Goal: Task Accomplishment & Management: Use online tool/utility

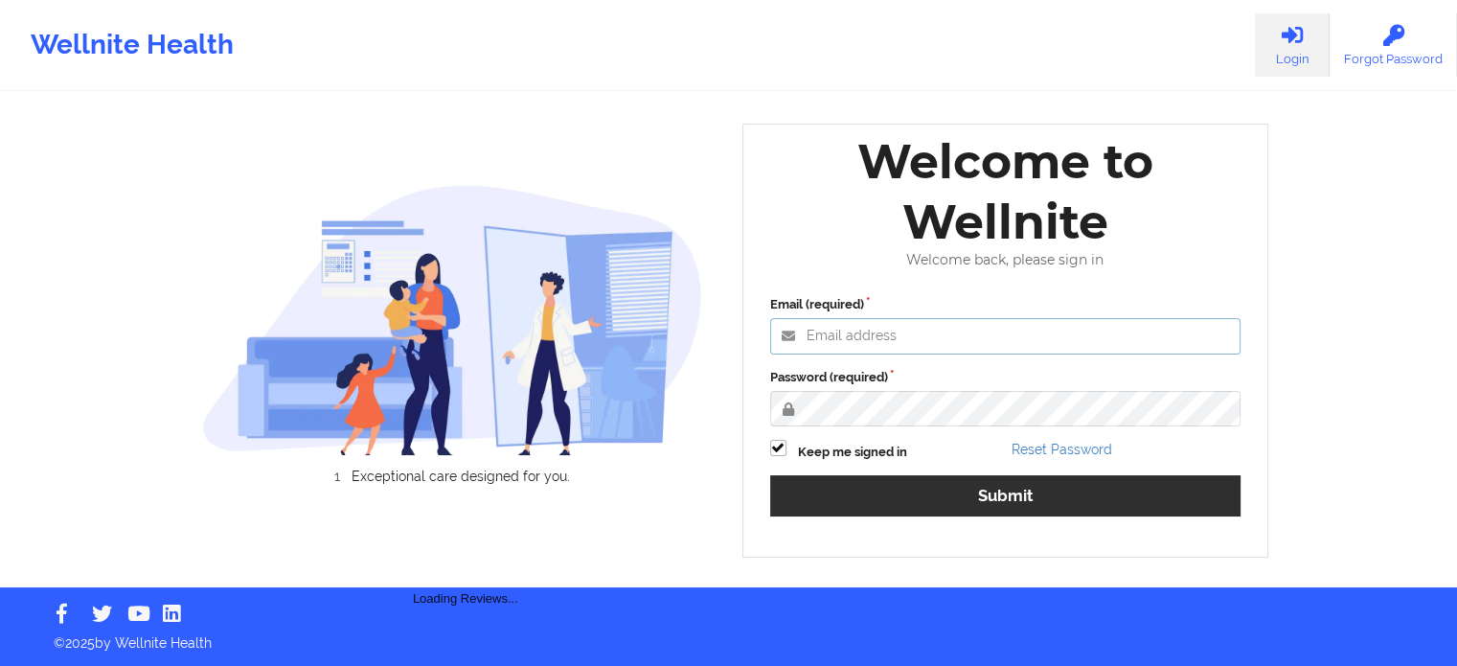
type input "[PERSON_NAME][EMAIL_ADDRESS][PERSON_NAME][DOMAIN_NAME]"
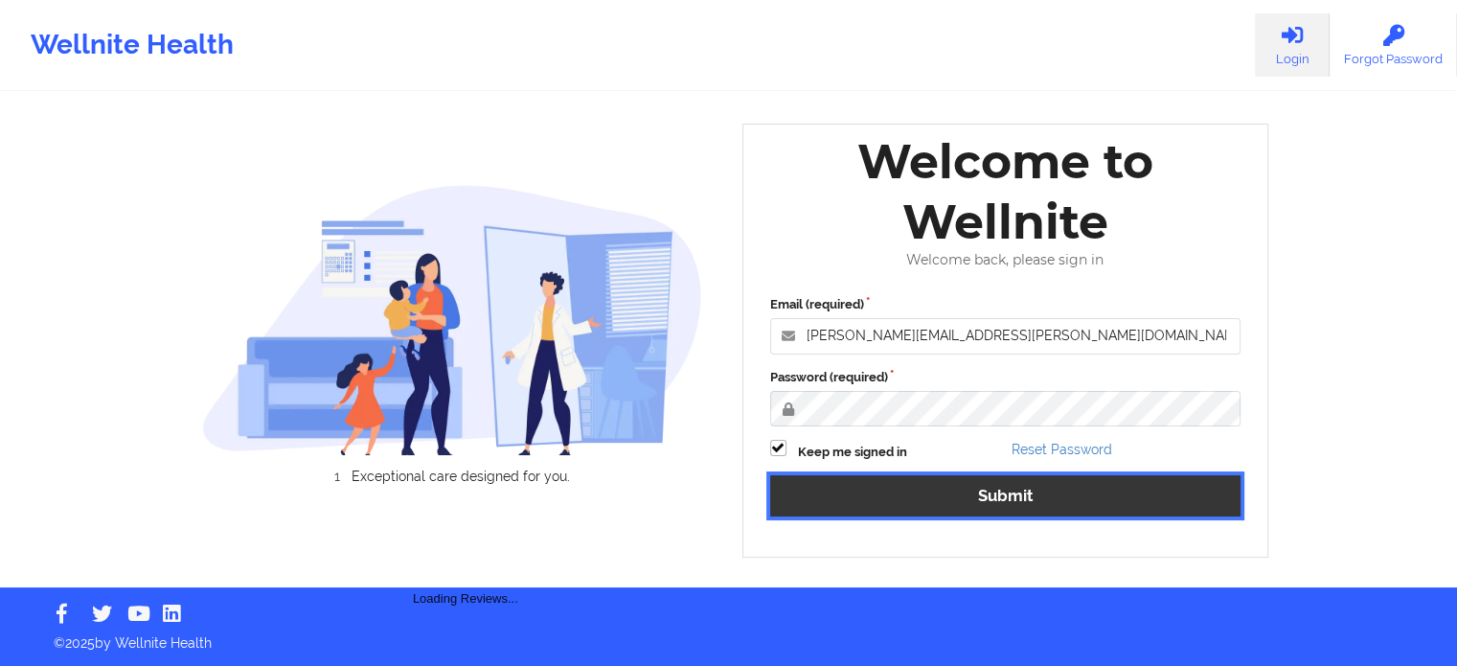
click at [1045, 484] on button "Submit" at bounding box center [1005, 495] width 471 height 41
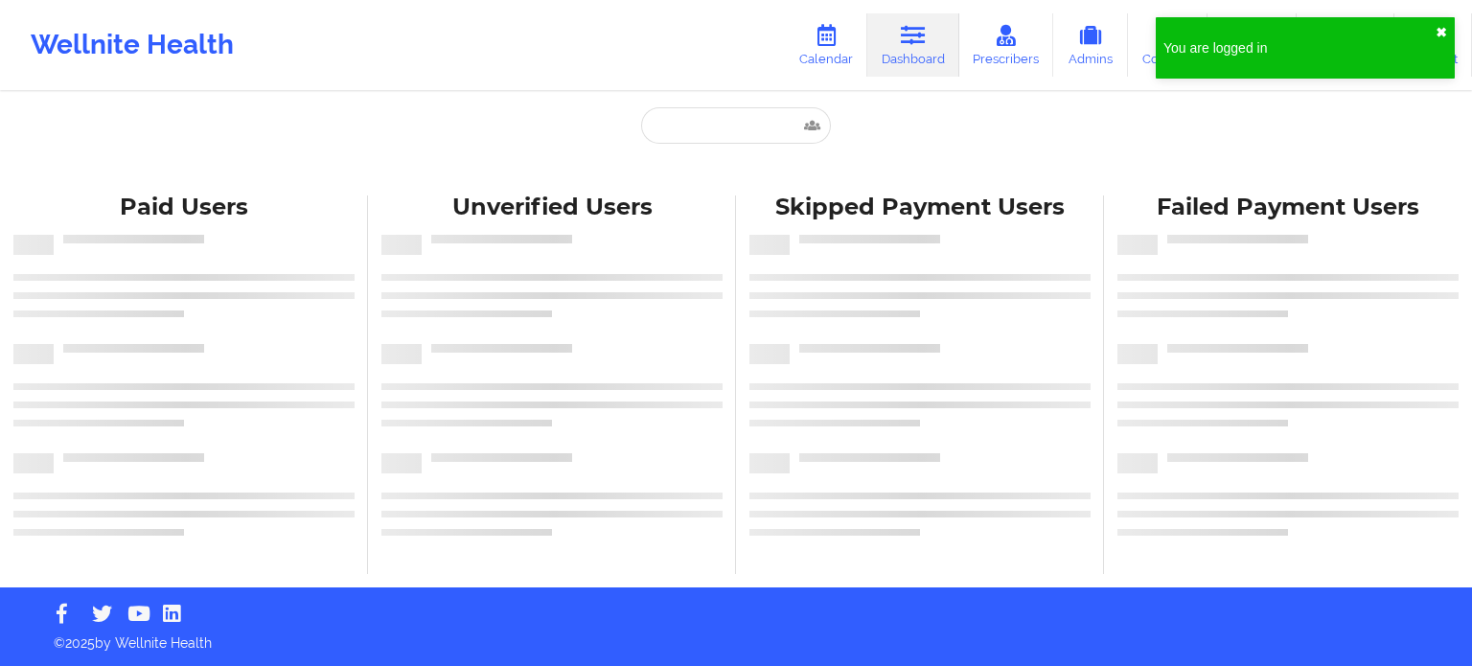
click at [1445, 30] on button "✖︎" at bounding box center [1440, 32] width 11 height 15
